Goal: Find specific page/section: Find specific page/section

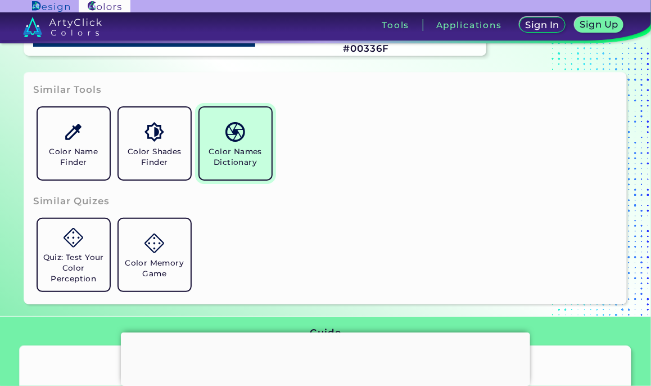
scroll to position [322, 0]
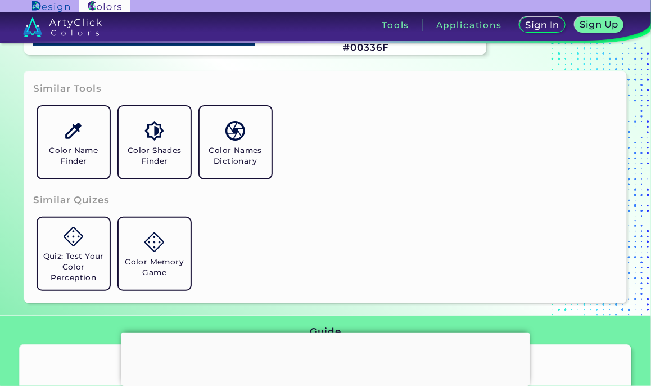
click at [236, 133] on img at bounding box center [235, 131] width 20 height 20
